Goal: Information Seeking & Learning: Learn about a topic

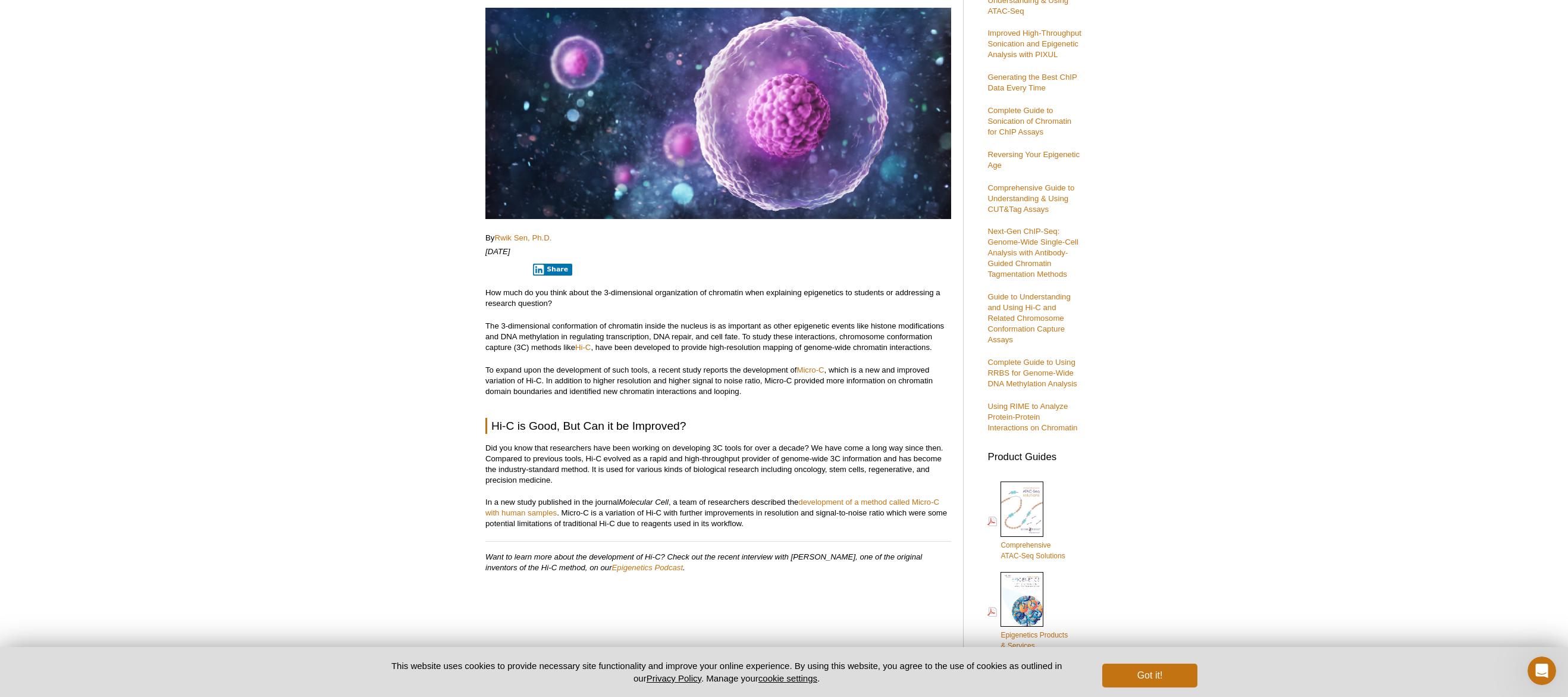
scroll to position [298, 0]
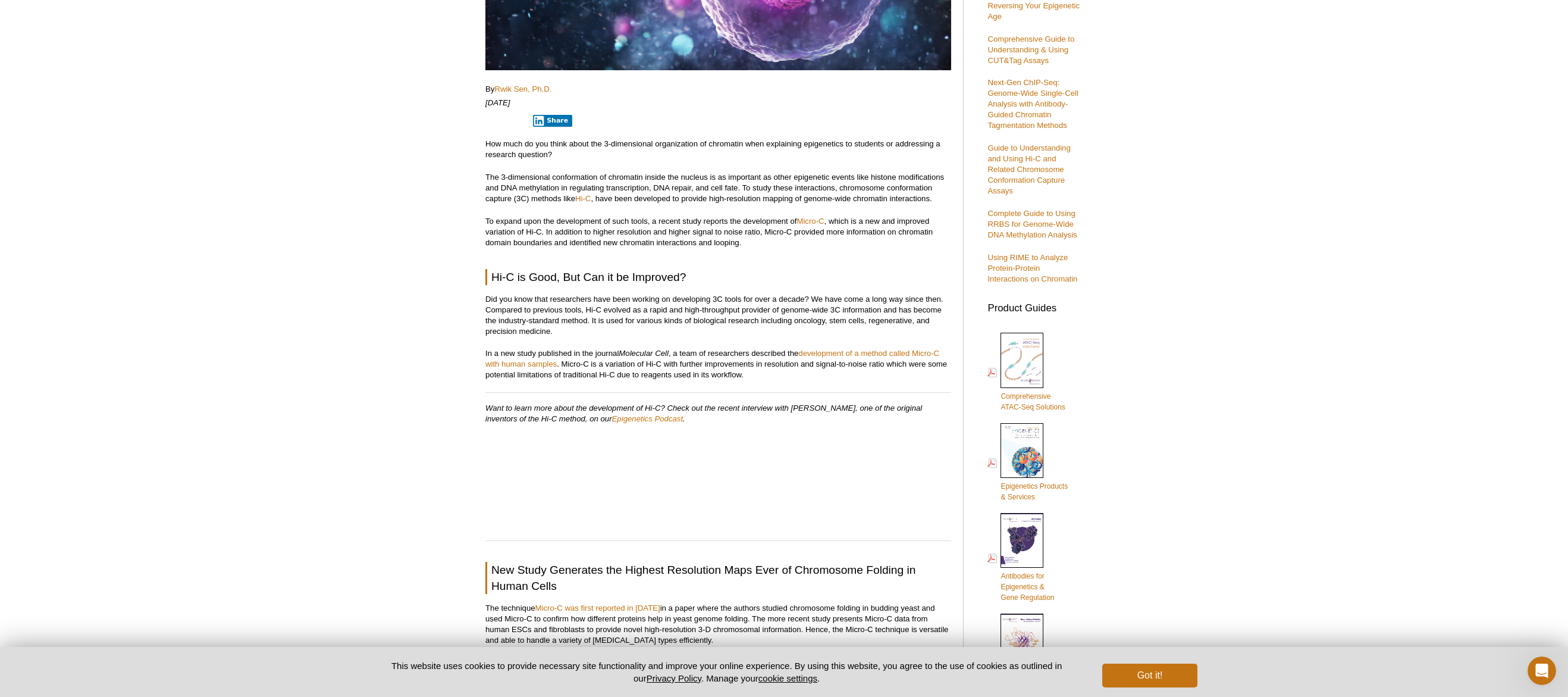
click at [583, 369] on p "In a new study published in the journal Molecular Cell , a team of researchers …" at bounding box center [718, 364] width 466 height 32
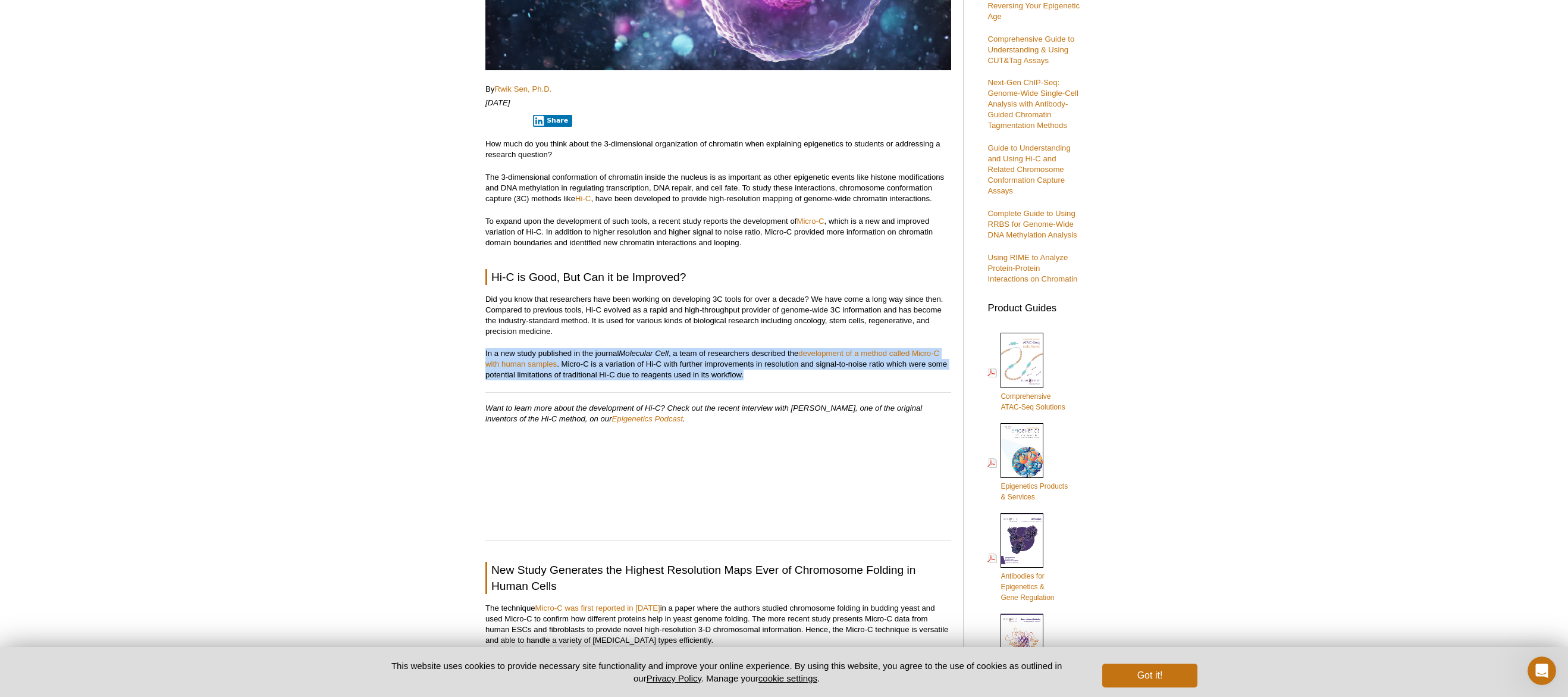
click at [583, 369] on p "In a new study published in the journal Molecular Cell , a team of researchers …" at bounding box center [718, 364] width 466 height 32
click at [582, 374] on p "In a new study published in the journal Molecular Cell , a team of researchers …" at bounding box center [718, 364] width 466 height 32
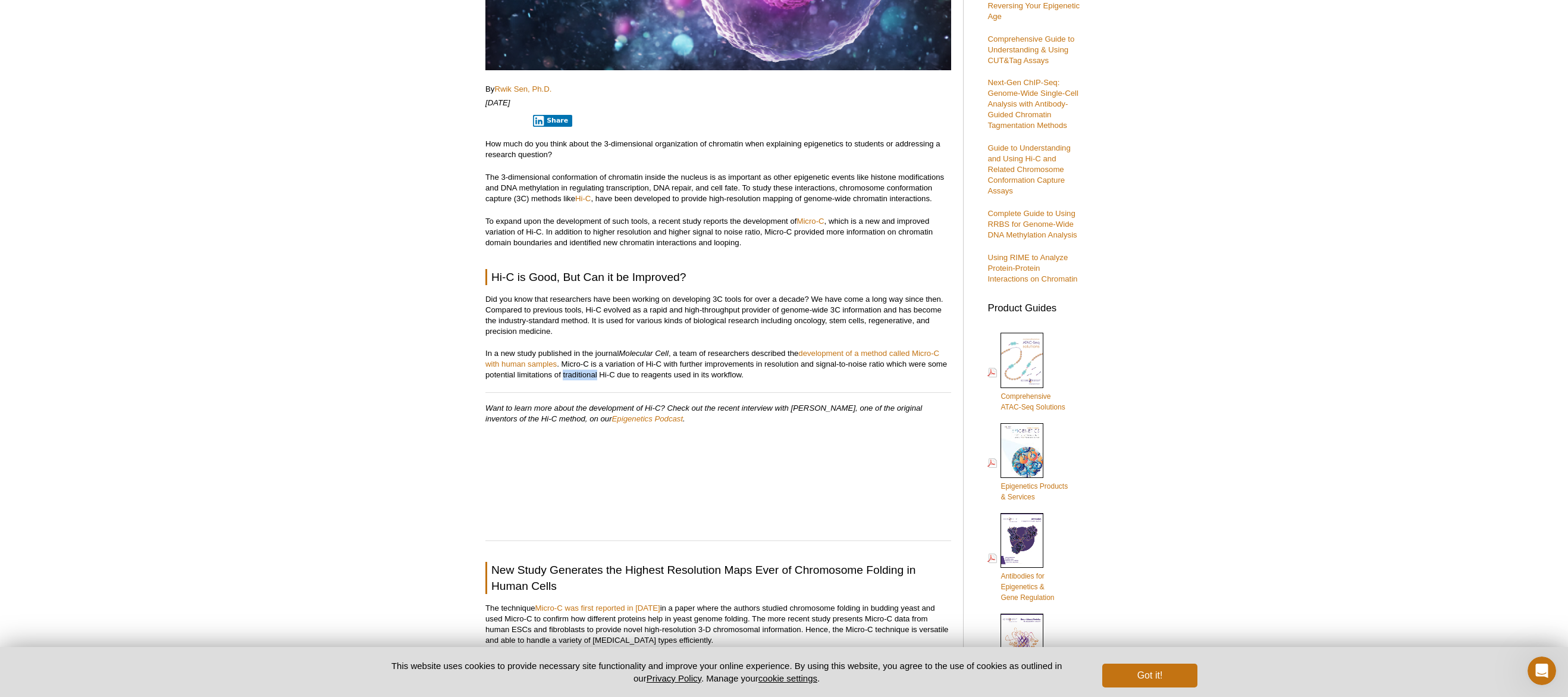
click at [582, 374] on p "In a new study published in the journal Molecular Cell , a team of researchers …" at bounding box center [718, 364] width 466 height 32
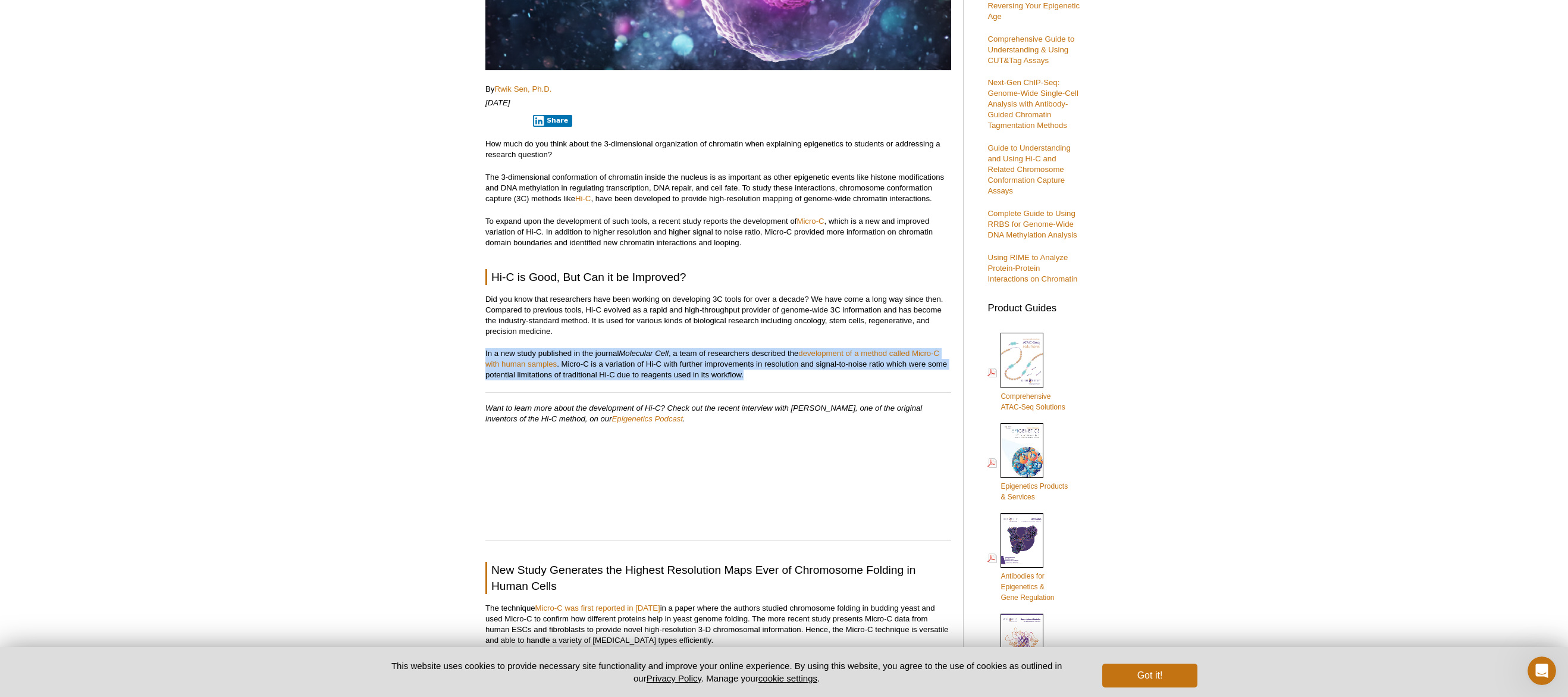
click at [582, 374] on p "In a new study published in the journal Molecular Cell , a team of researchers …" at bounding box center [718, 364] width 466 height 32
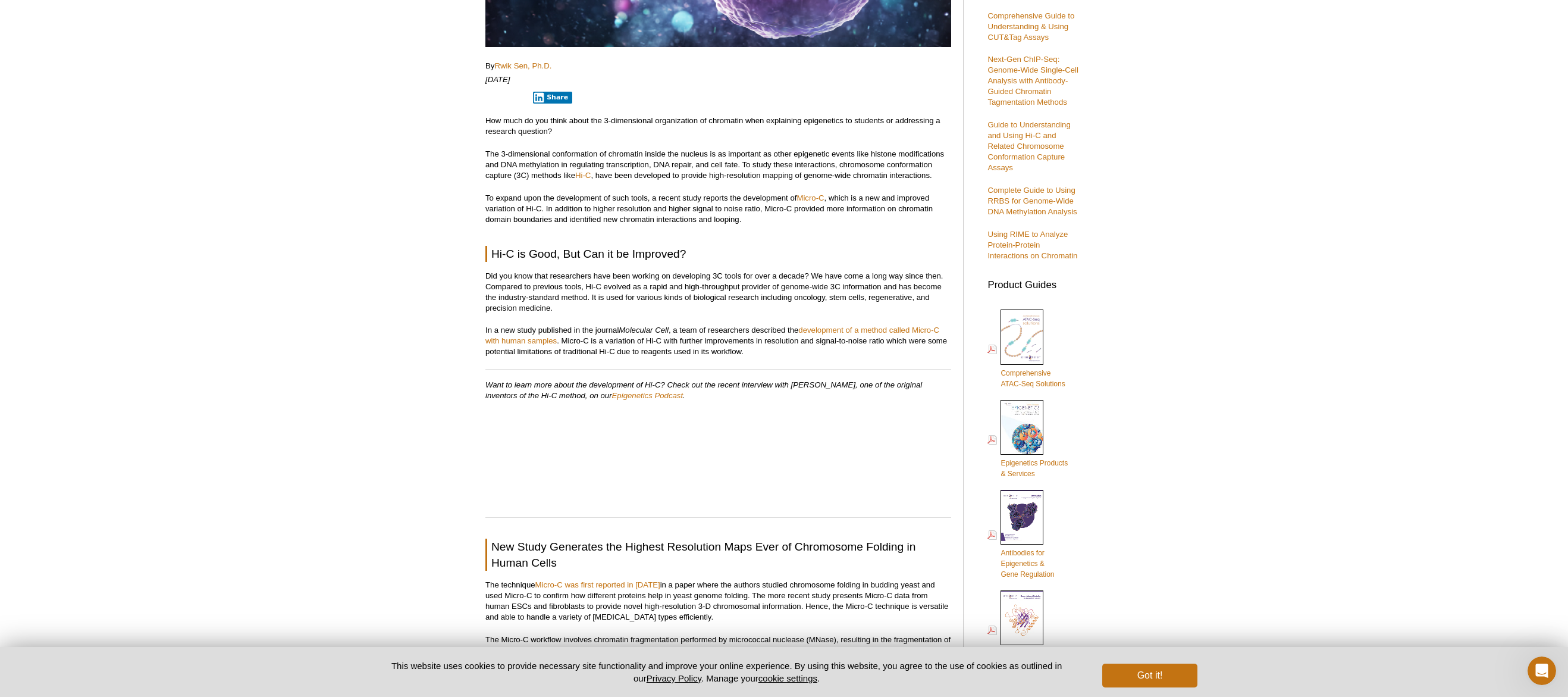
scroll to position [636, 0]
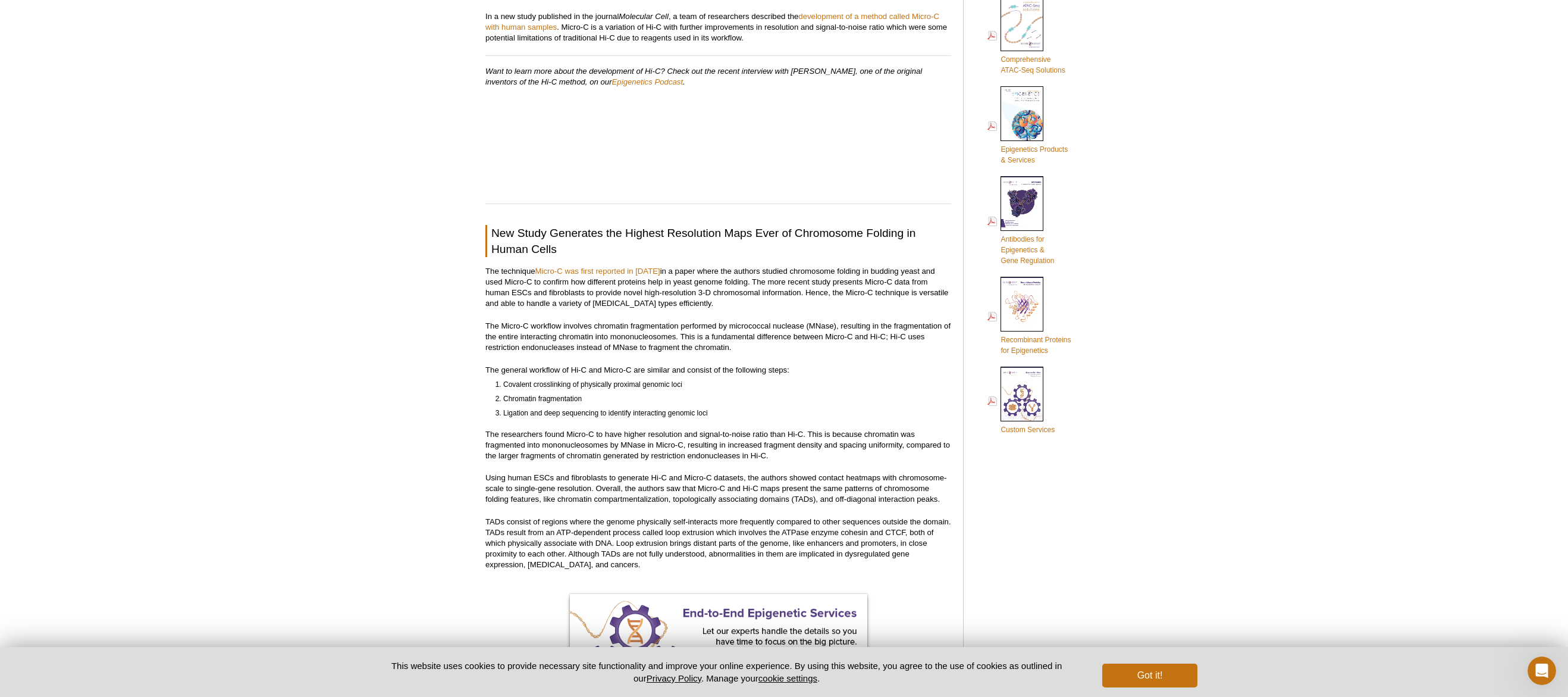
click at [504, 298] on p "The technique Micro-C was first reported in [DATE] in a paper where the authors…" at bounding box center [718, 287] width 466 height 43
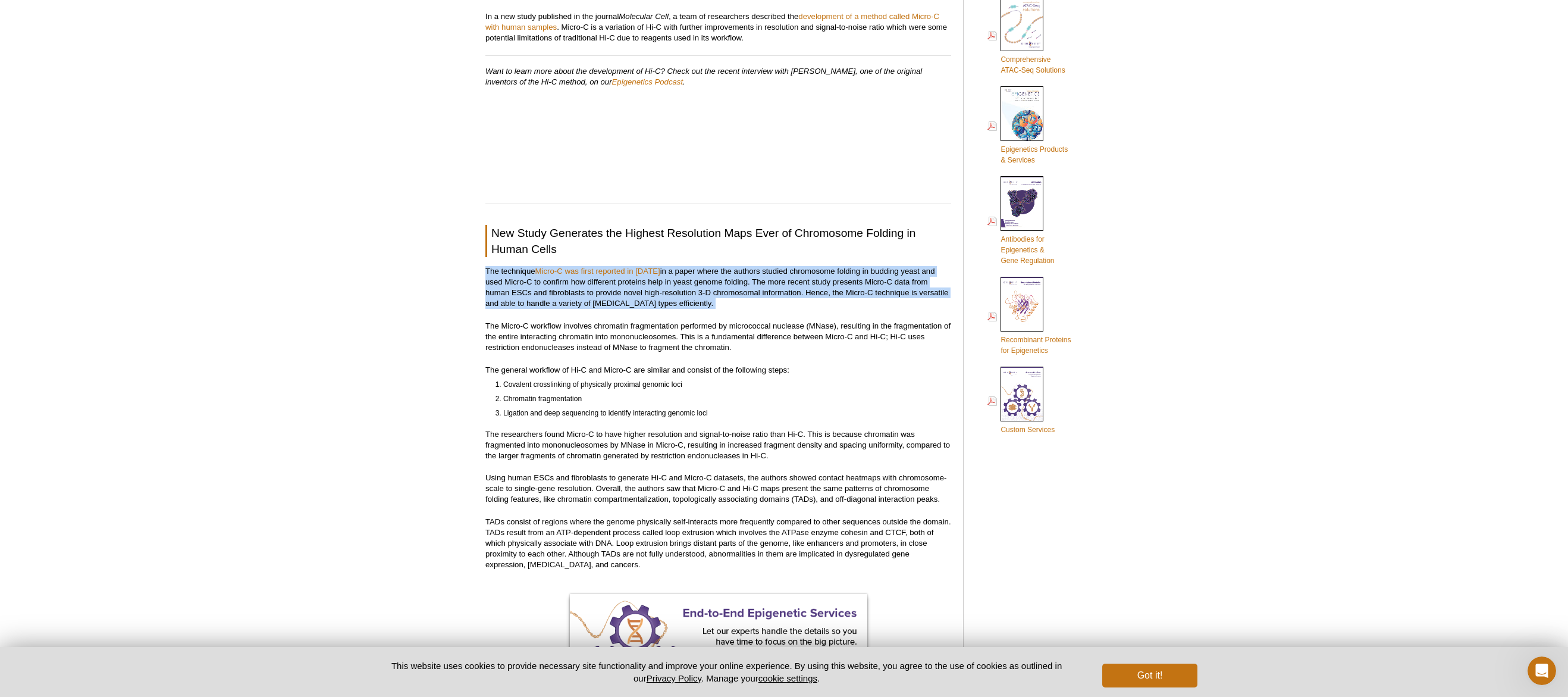
click at [504, 298] on p "The technique Micro-C was first reported in [DATE] in a paper where the authors…" at bounding box center [718, 287] width 466 height 43
click at [501, 302] on p "The technique Micro-C was first reported in [DATE] in a paper where the authors…" at bounding box center [718, 287] width 466 height 43
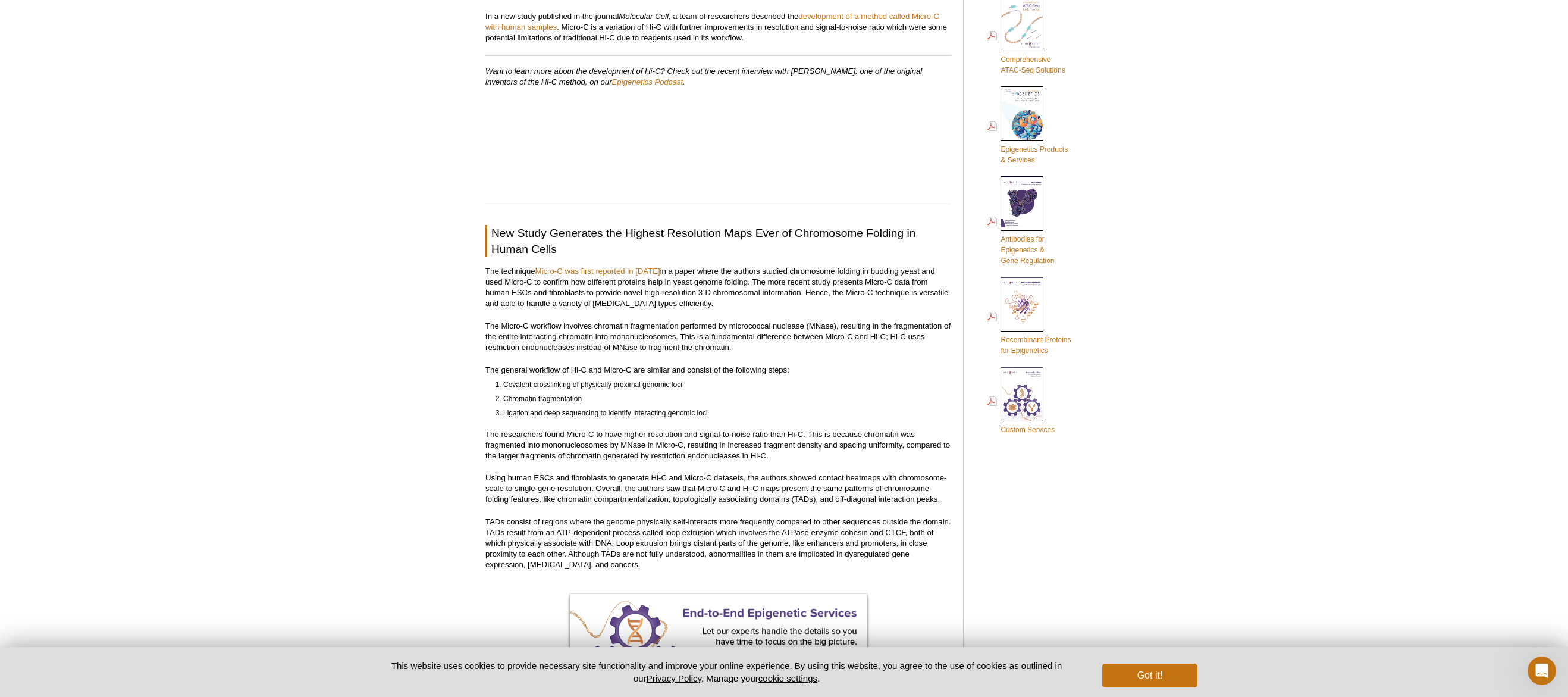
click at [584, 231] on h2 "New Study Generates the Highest Resolution Maps Ever of Chromosome Folding in H…" at bounding box center [718, 241] width 466 height 32
click at [573, 235] on h2 "New Study Generates the Highest Resolution Maps Ever of Chromosome Folding in H…" at bounding box center [718, 241] width 466 height 32
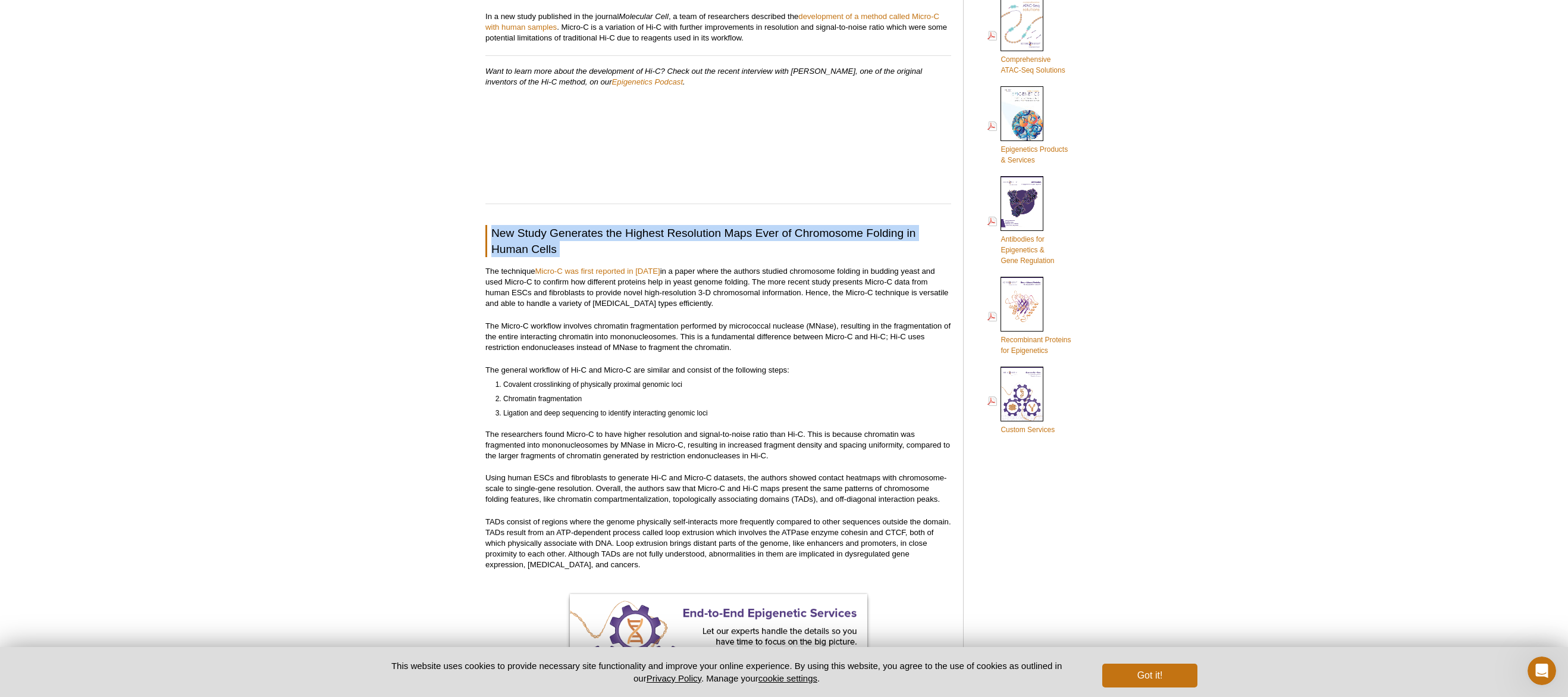
click at [573, 235] on h2 "New Study Generates the Highest Resolution Maps Ever of Chromosome Folding in H…" at bounding box center [718, 241] width 466 height 32
click at [529, 238] on h2 "New Study Generates the Highest Resolution Maps Ever of Chromosome Folding in H…" at bounding box center [718, 241] width 466 height 32
click at [514, 245] on h2 "New Study Generates the Highest Resolution Maps Ever of Chromosome Folding in H…" at bounding box center [718, 241] width 466 height 32
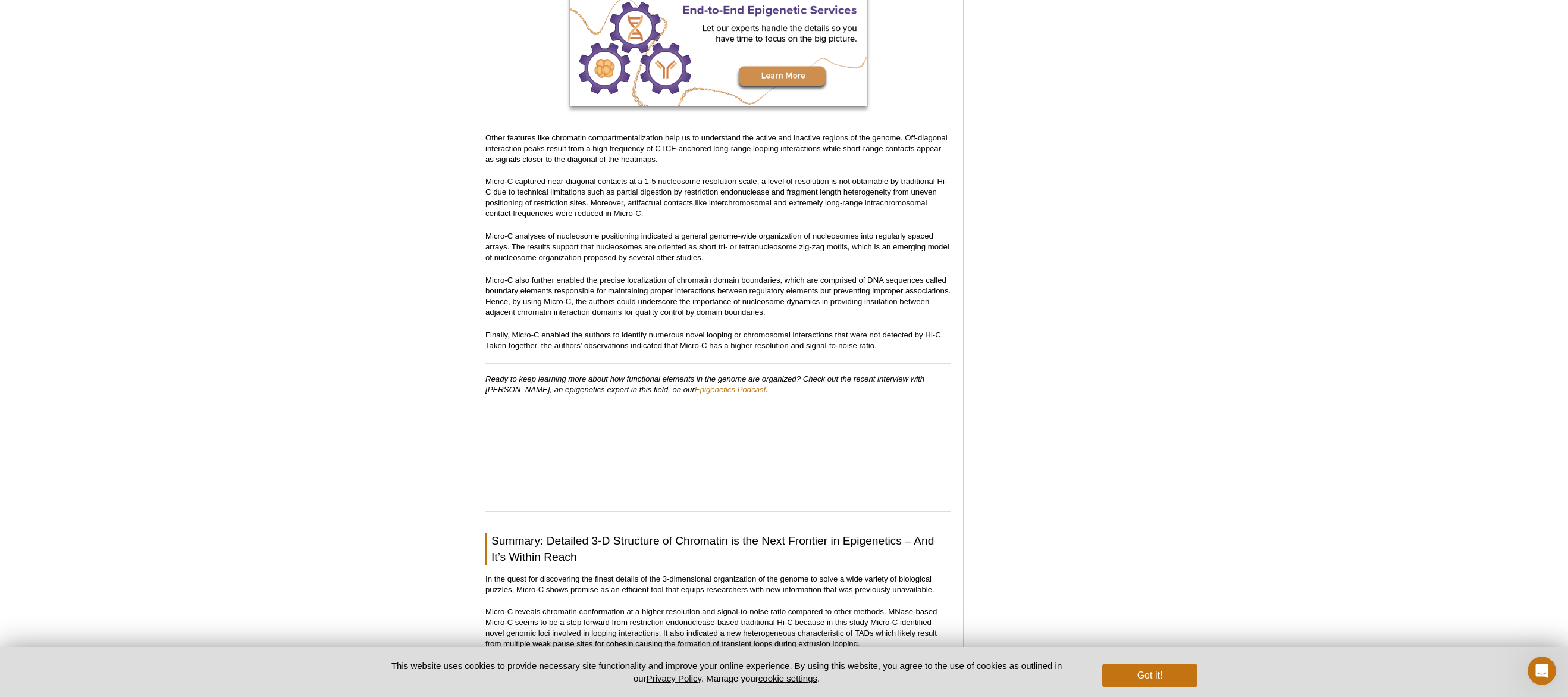
scroll to position [1507, 0]
